Goal: Communication & Community: Ask a question

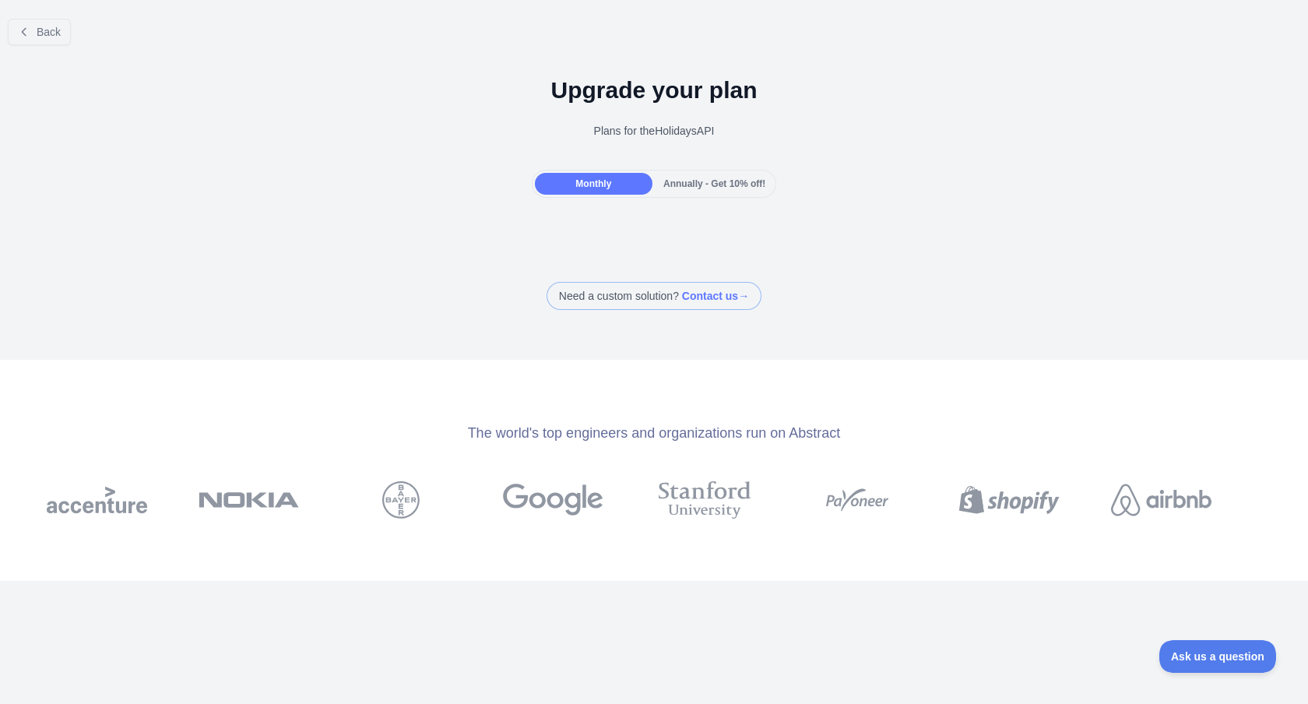
click at [46, 37] on div at bounding box center [654, 352] width 1308 height 704
click at [46, 37] on span "Back" at bounding box center [49, 32] width 24 height 12
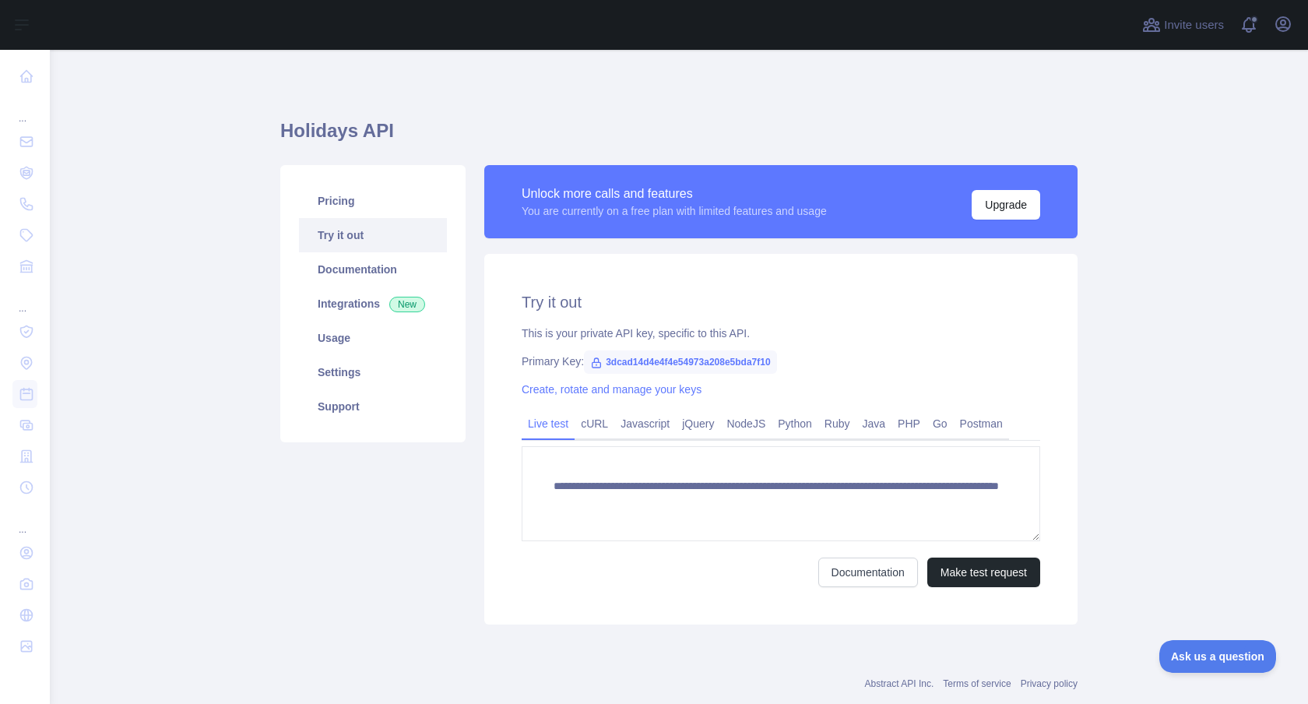
click at [628, 363] on span "3dcad14d4e4f4e54973a208e5bda7f10" at bounding box center [680, 361] width 193 height 23
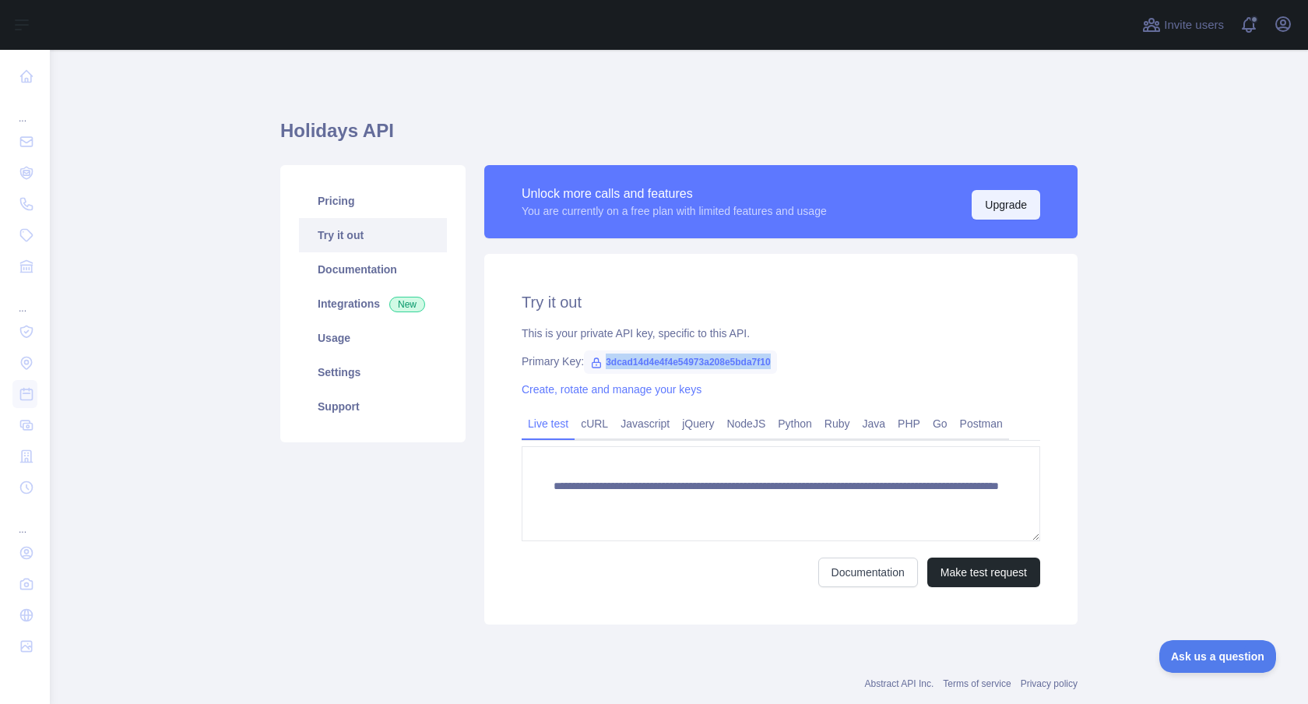
click at [1013, 212] on button "Upgrade" at bounding box center [1005, 205] width 68 height 30
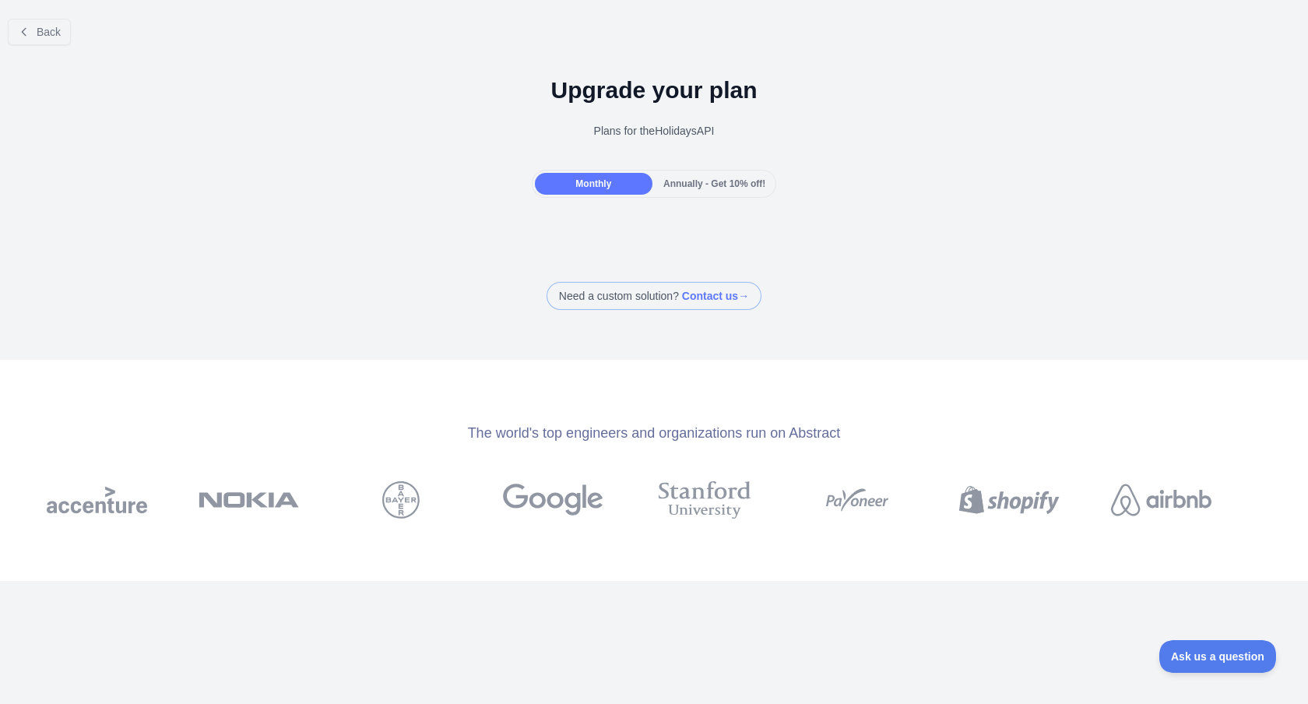
click at [615, 185] on div "Monthly" at bounding box center [594, 184] width 118 height 22
click at [764, 190] on div "Annually - Get 10% off!" at bounding box center [714, 184] width 118 height 22
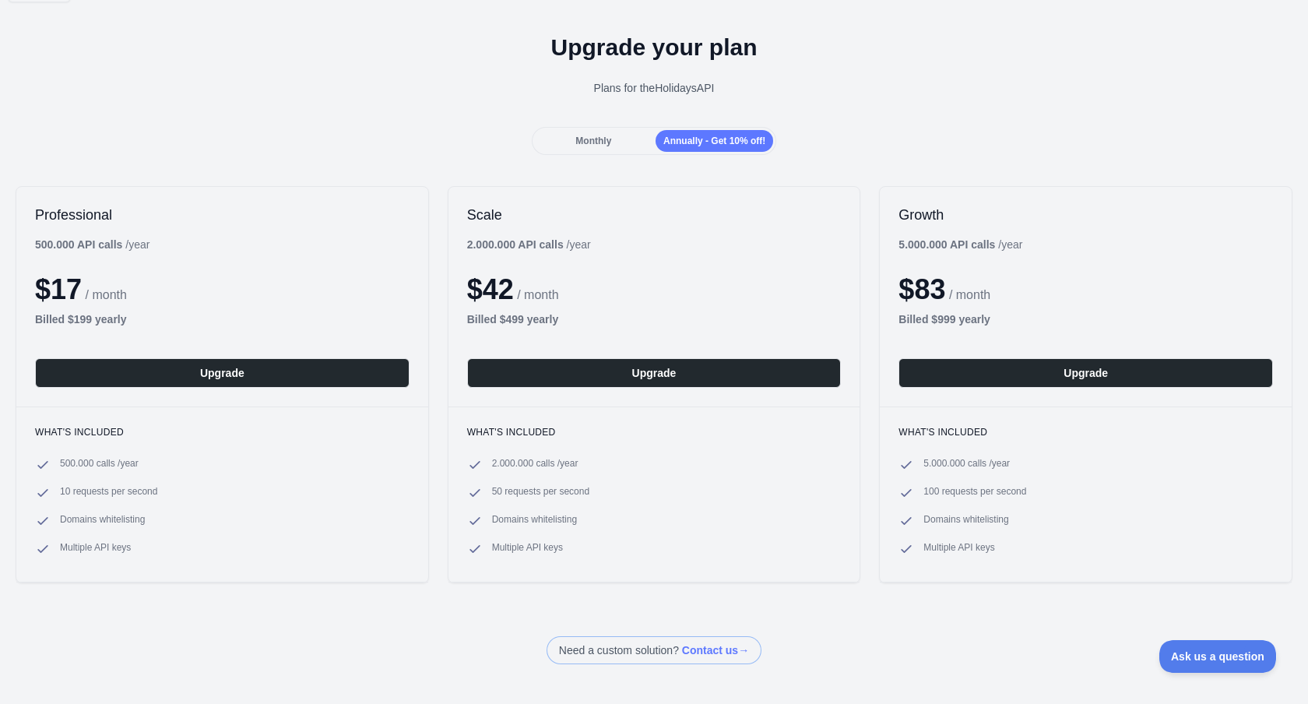
scroll to position [48, 0]
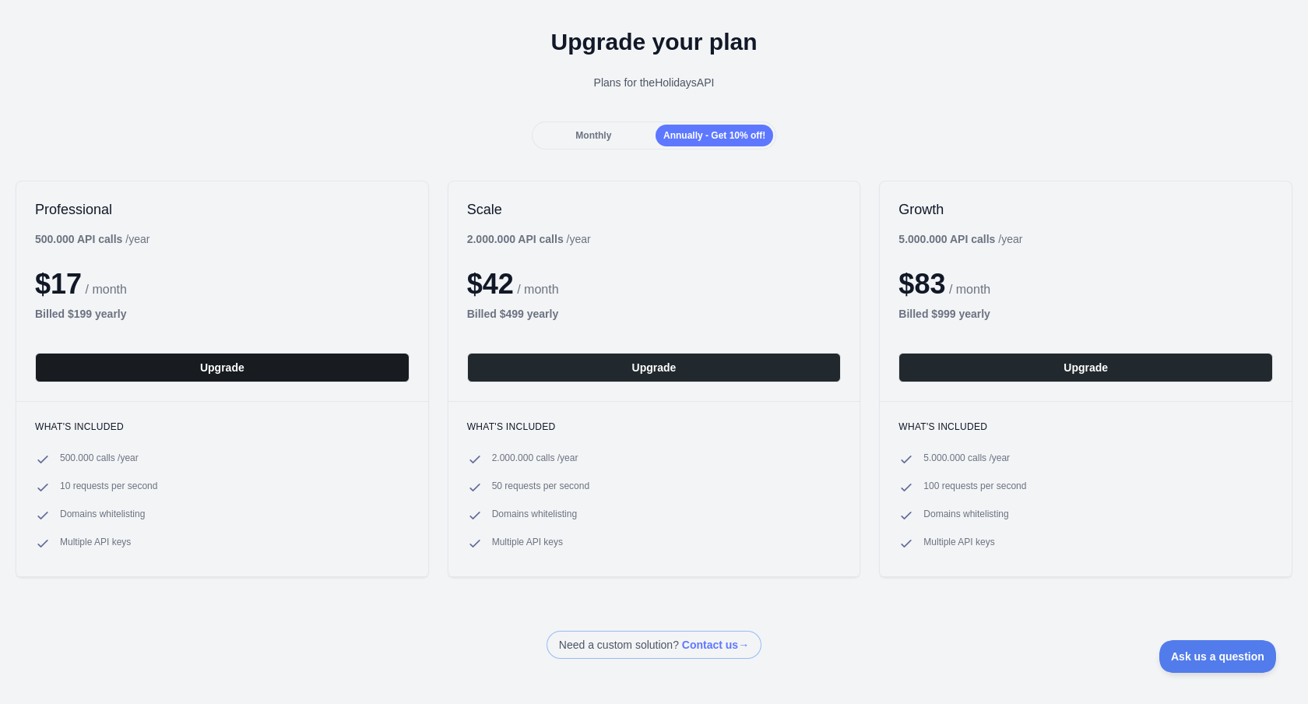
click at [384, 374] on button "Upgrade" at bounding box center [222, 368] width 374 height 30
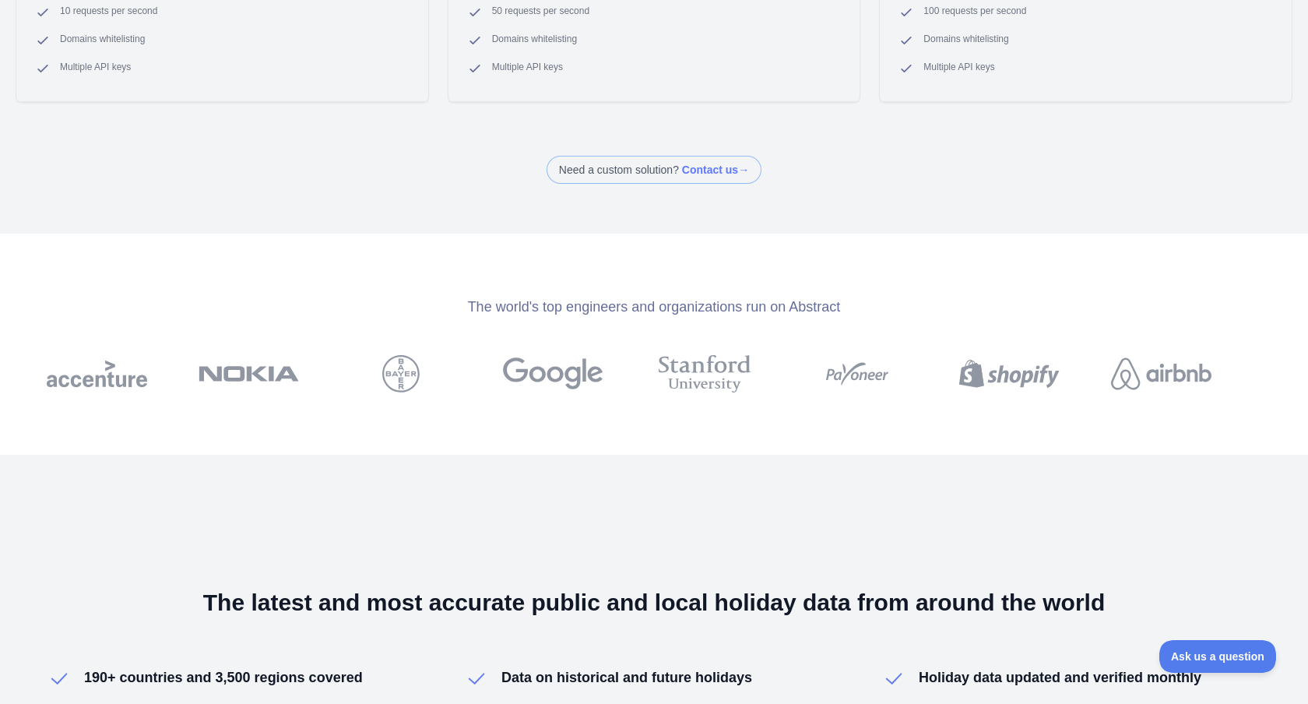
scroll to position [529, 0]
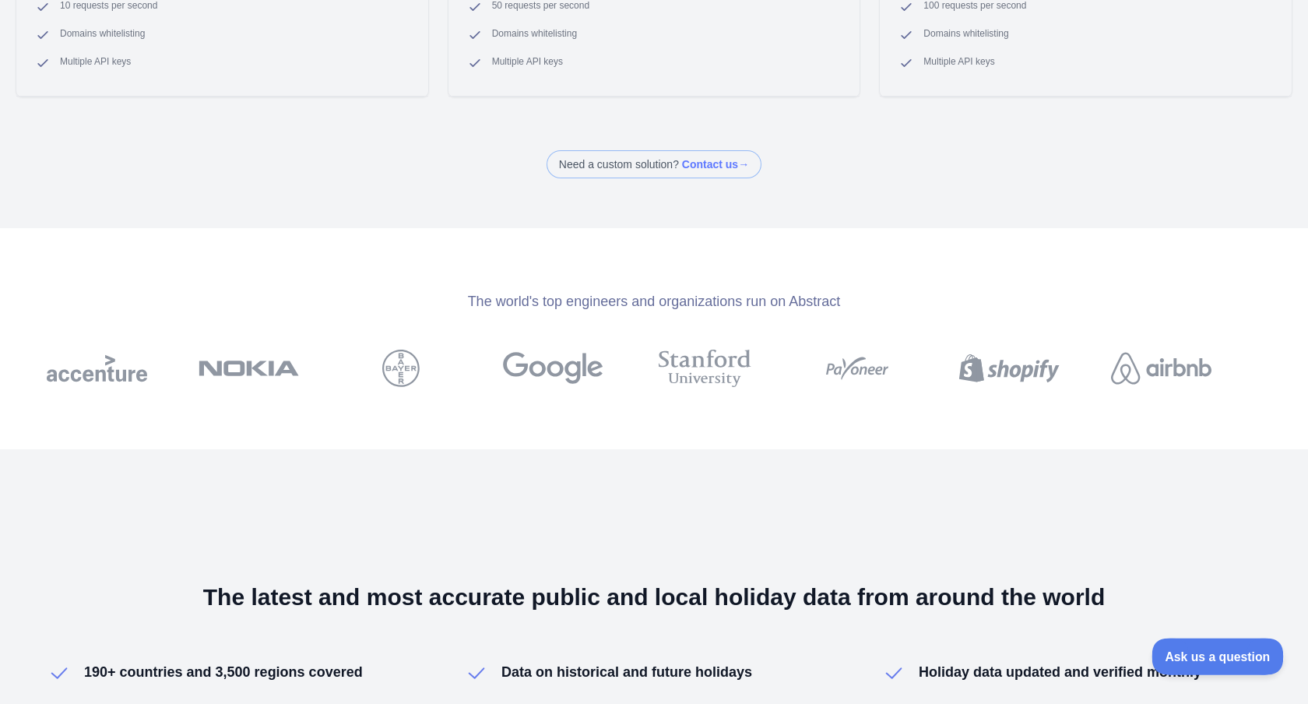
click at [1238, 662] on button "Ask us a question" at bounding box center [1209, 653] width 117 height 33
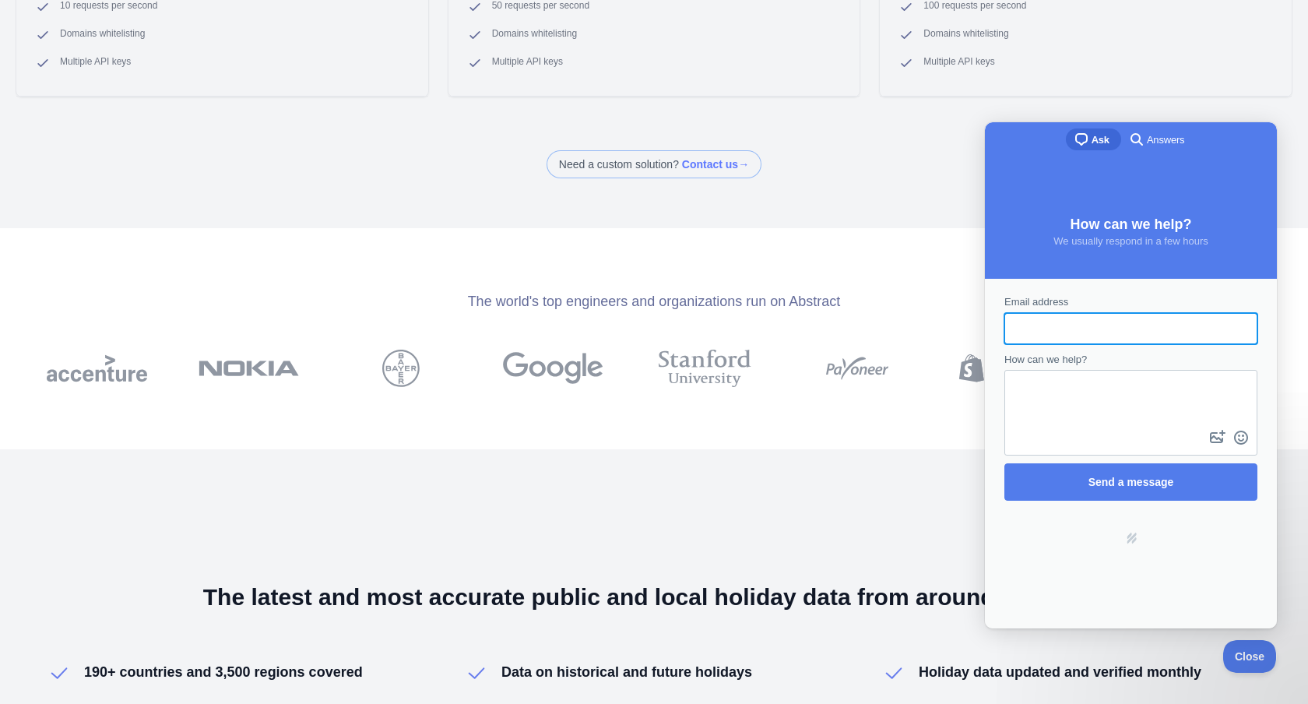
scroll to position [0, 0]
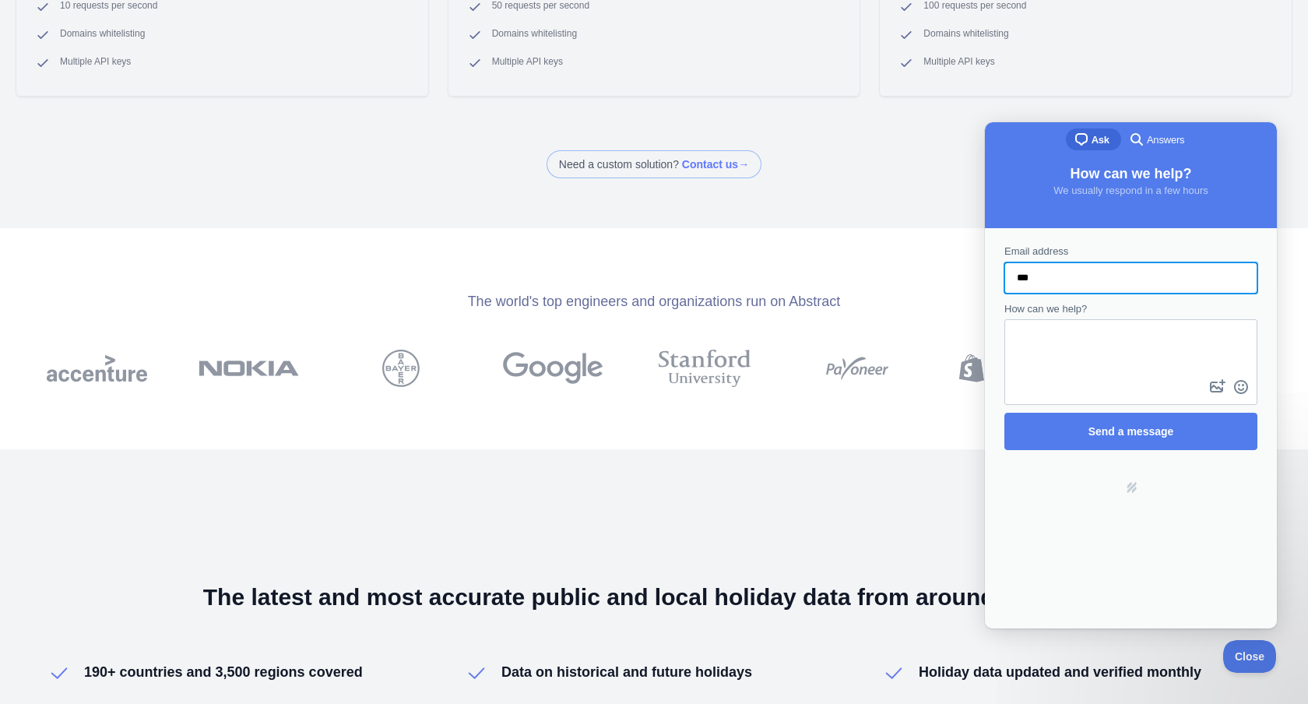
type input "**********"
click at [1136, 350] on textarea "How can we help?" at bounding box center [1131, 348] width 250 height 55
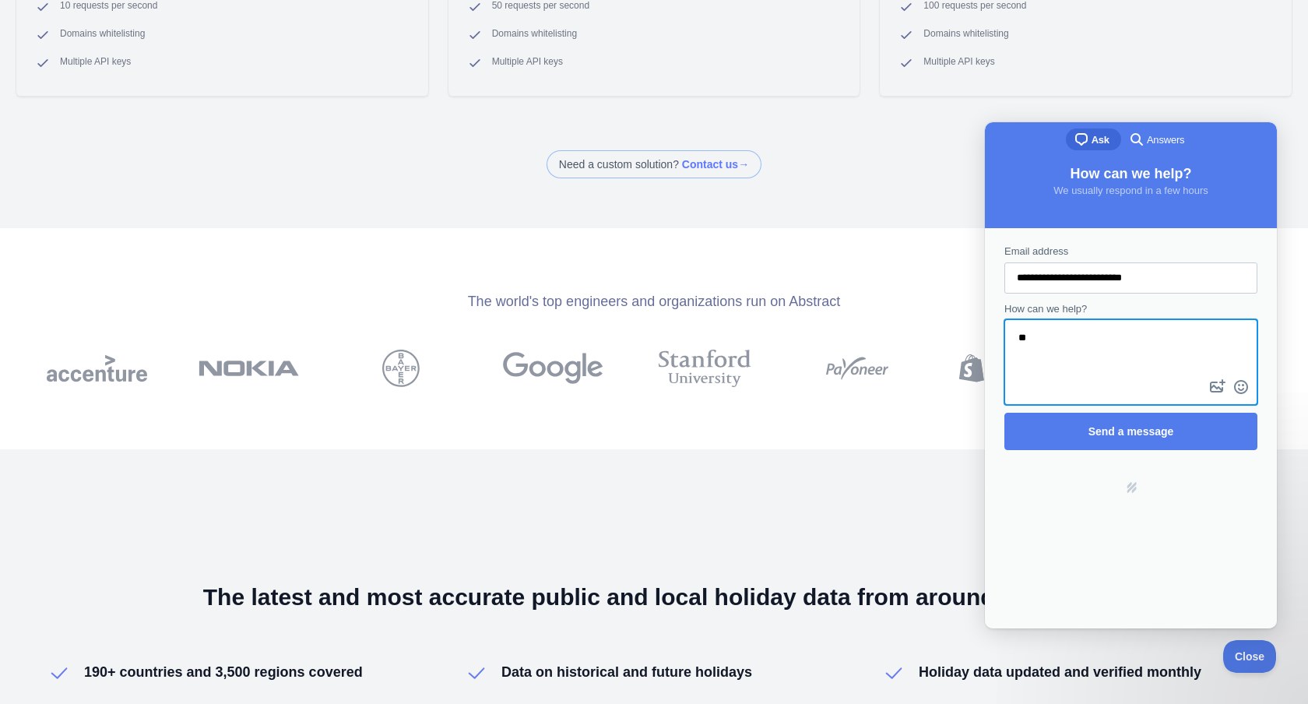
type textarea "*"
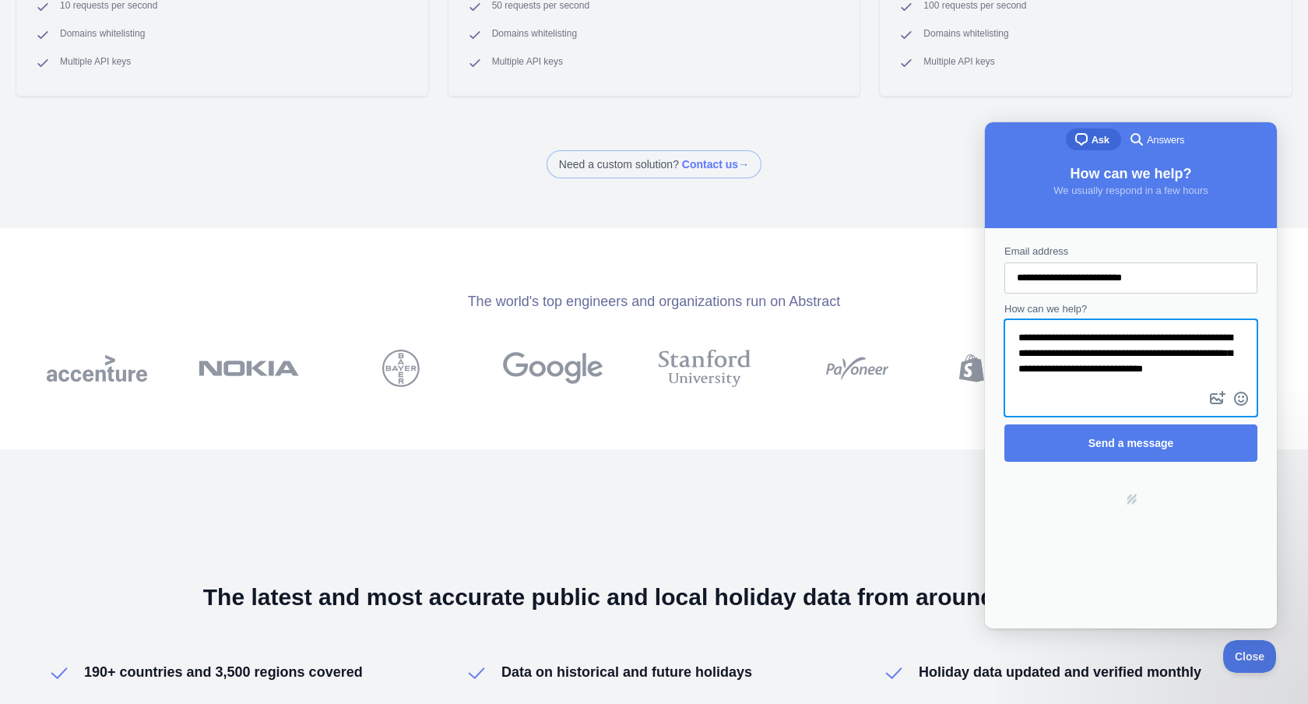
scroll to position [2, 0]
type textarea "**********"
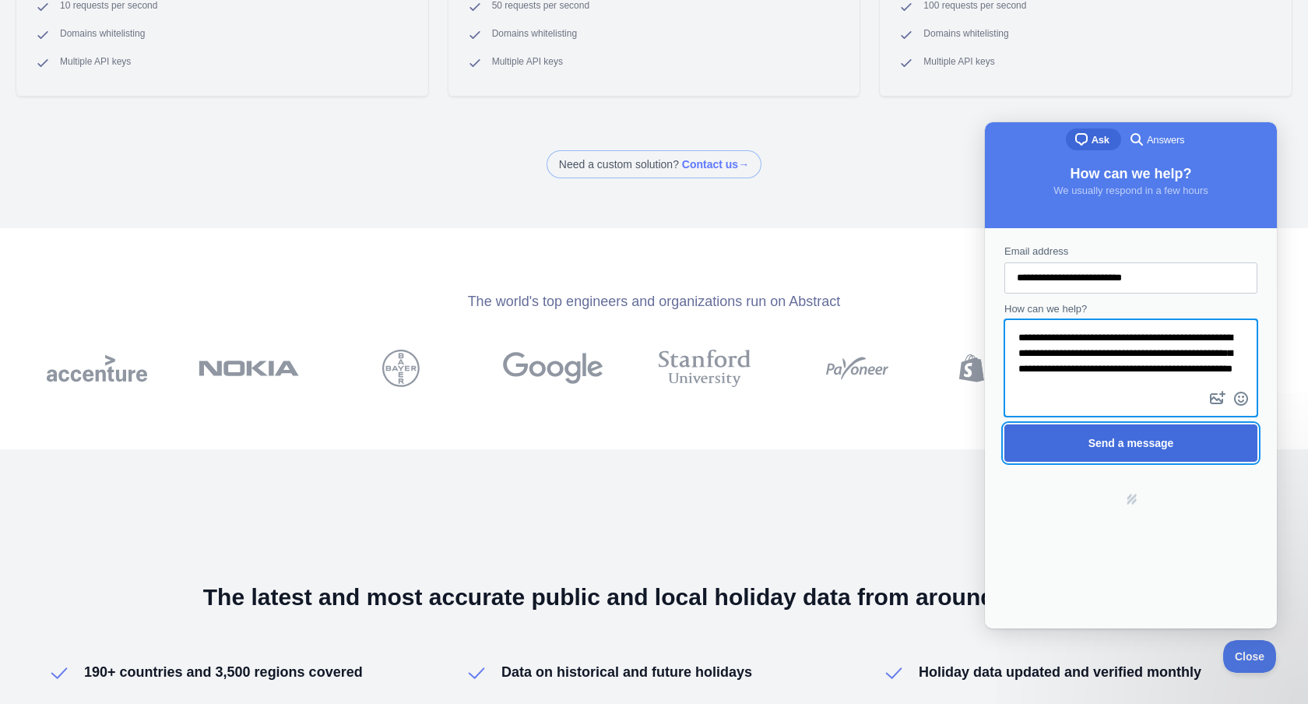
click at [1171, 458] on span "Send a message" at bounding box center [1130, 443] width 219 height 36
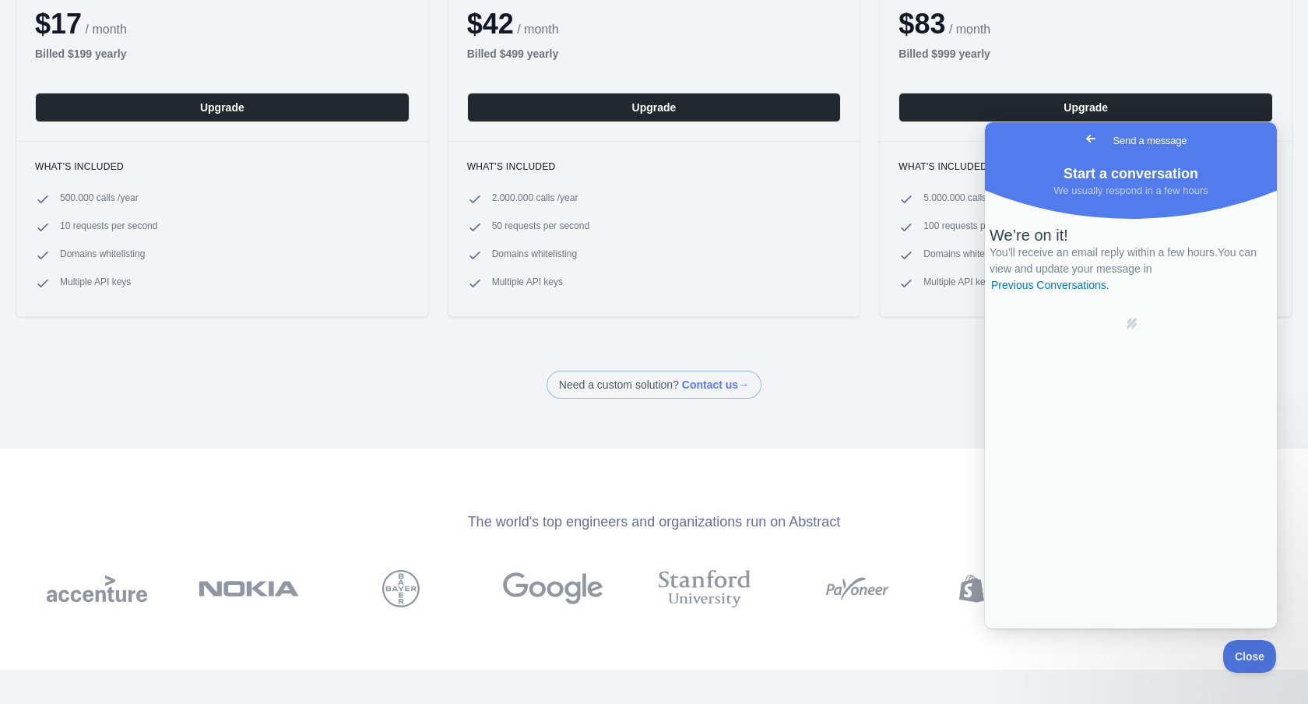
click at [793, 418] on div "Back Upgrade your plan Plans for the Holidays API Monthly Annually - Get 10% of…" at bounding box center [654, 352] width 1308 height 704
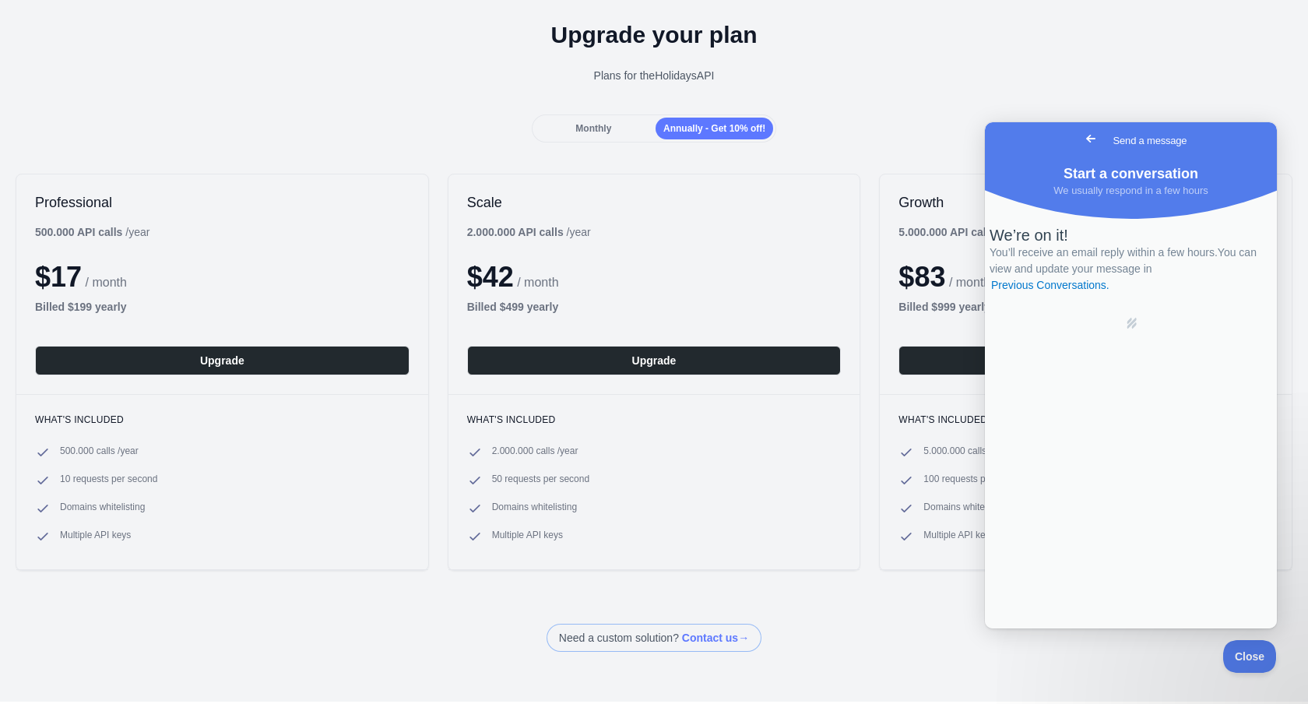
scroll to position [0, 0]
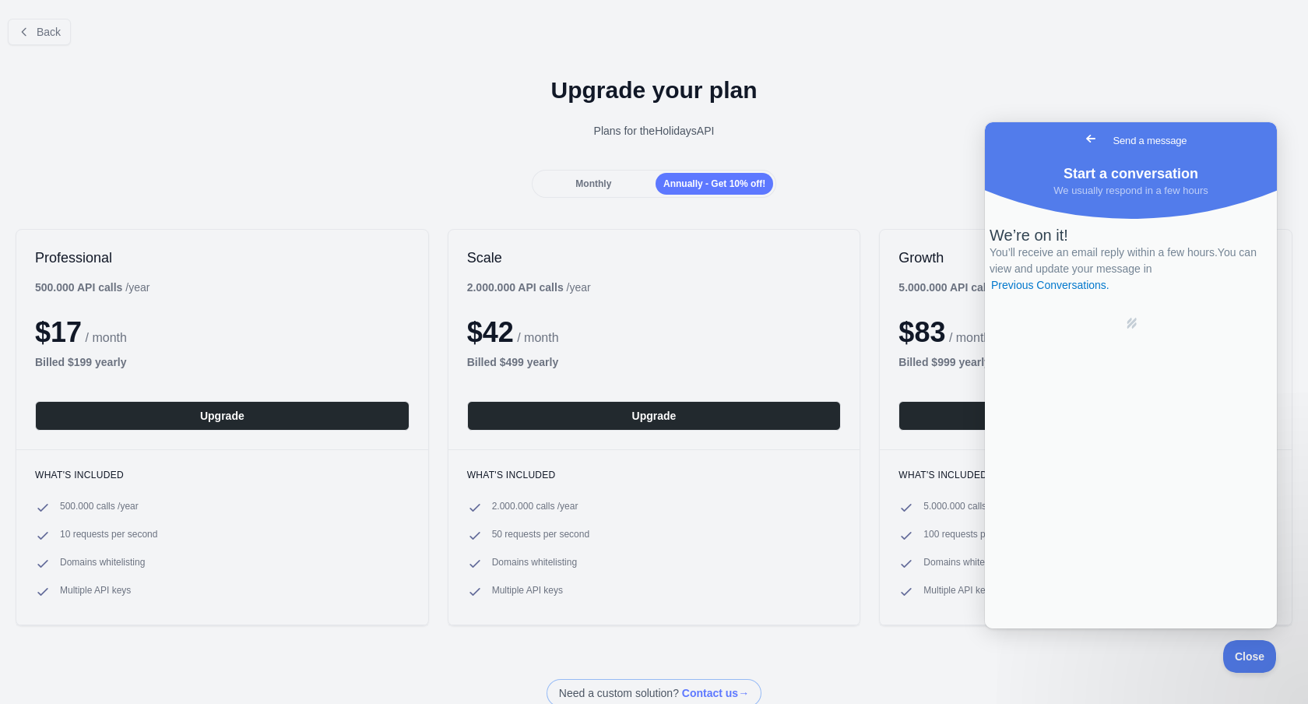
click at [809, 130] on div "Plans for the Holidays API" at bounding box center [653, 131] width 1283 height 16
click at [1081, 137] on span "Go back" at bounding box center [1090, 138] width 19 height 19
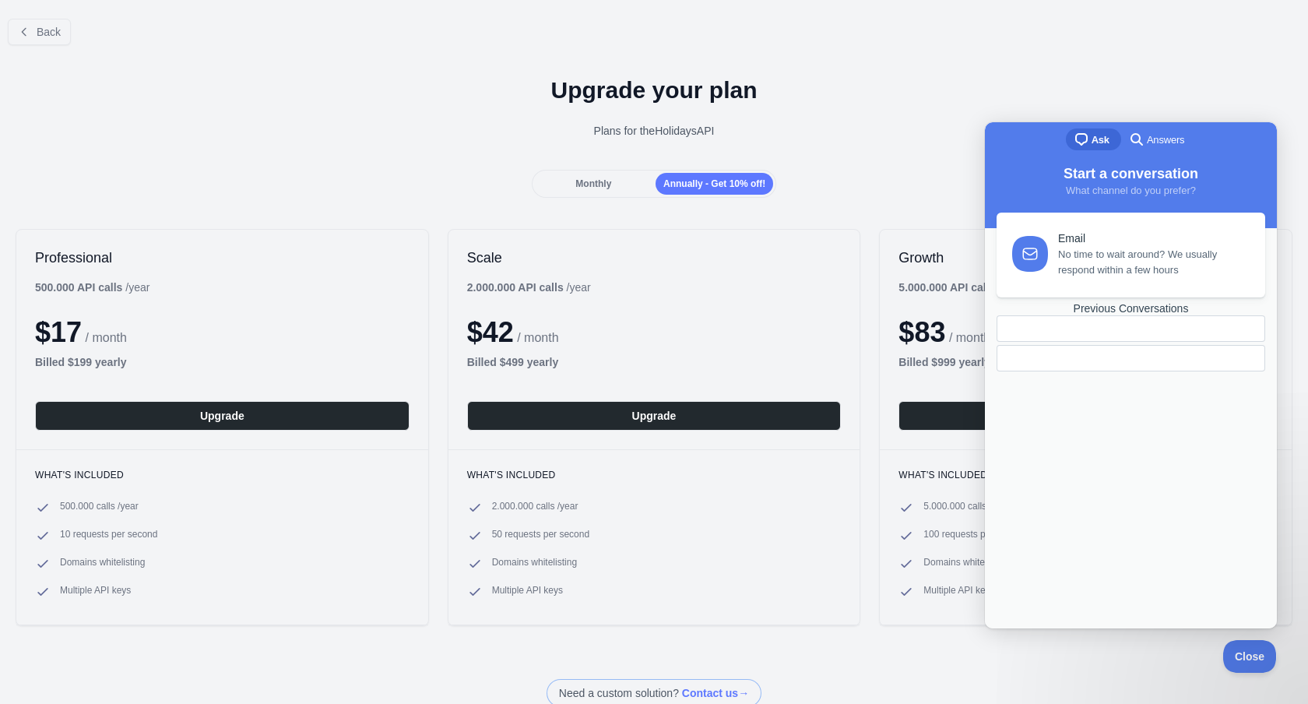
click at [983, 105] on div "Upgrade your plan Plans for the Holidays API" at bounding box center [654, 114] width 1308 height 112
